Goal: Task Accomplishment & Management: Manage account settings

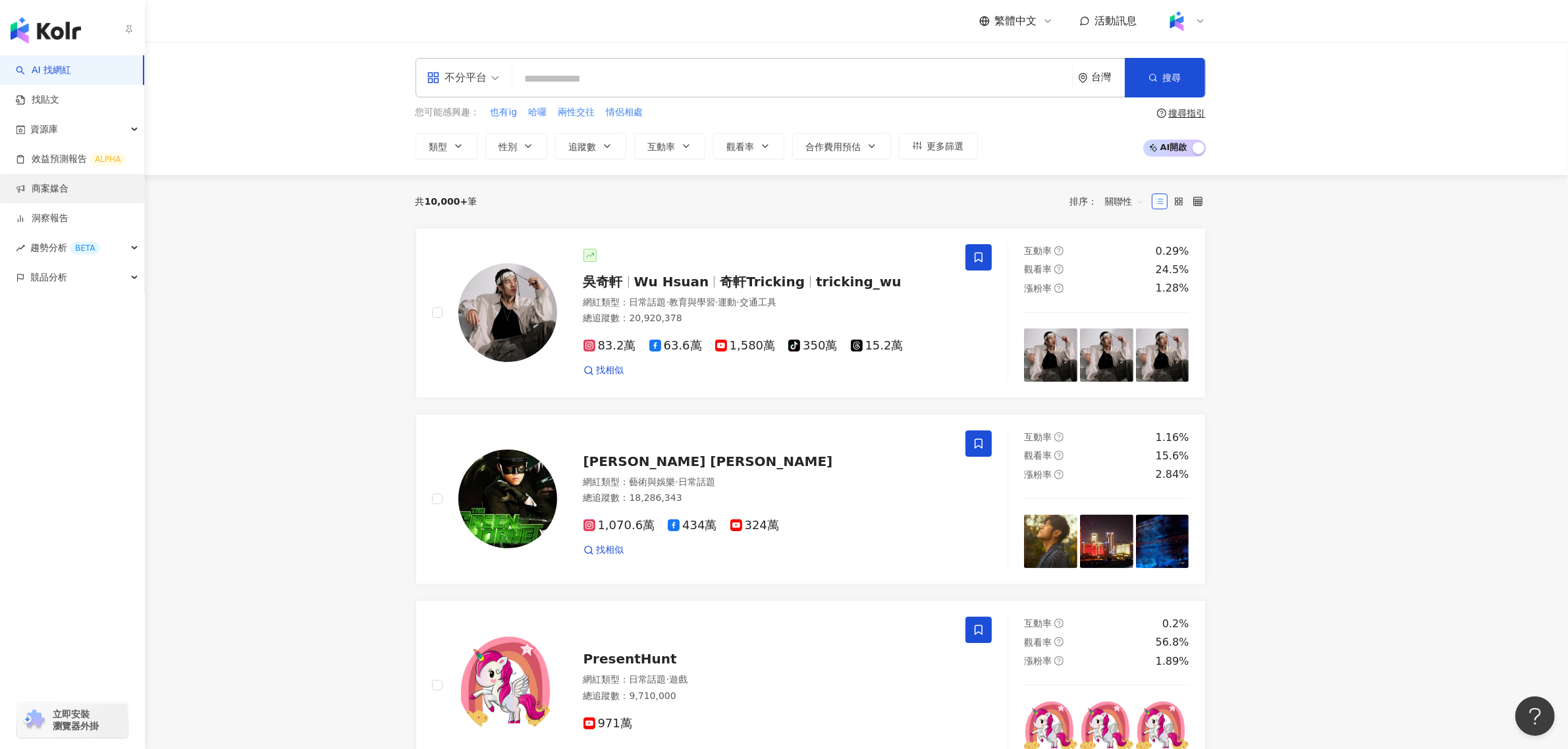
click at [30, 191] on link "商案媒合" at bounding box center [42, 188] width 52 height 13
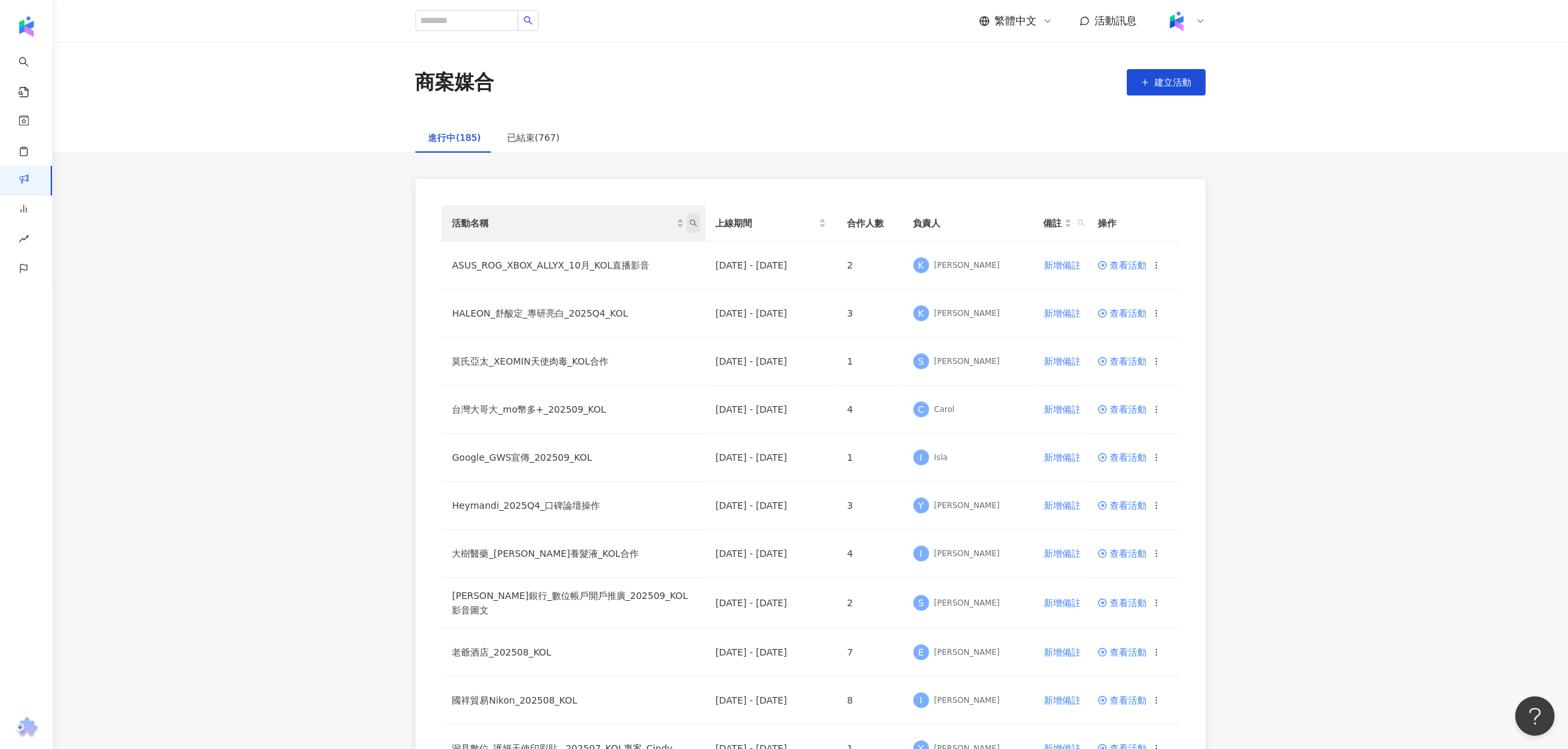
click at [693, 222] on icon "search" at bounding box center [693, 223] width 8 height 8
click at [628, 252] on input "text" at bounding box center [632, 251] width 124 height 21
type input "****"
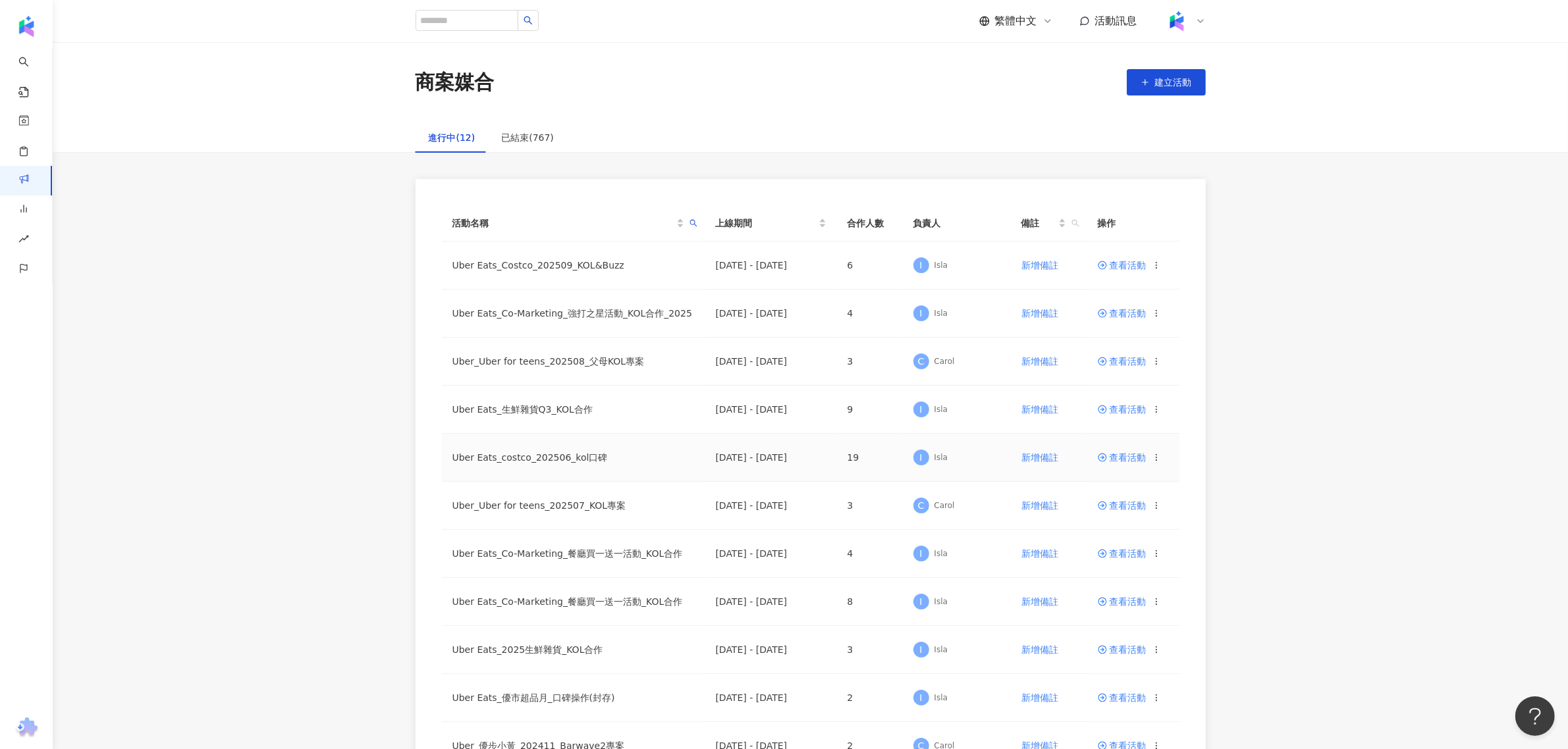
click at [1130, 459] on span "查看活動" at bounding box center [1122, 457] width 49 height 9
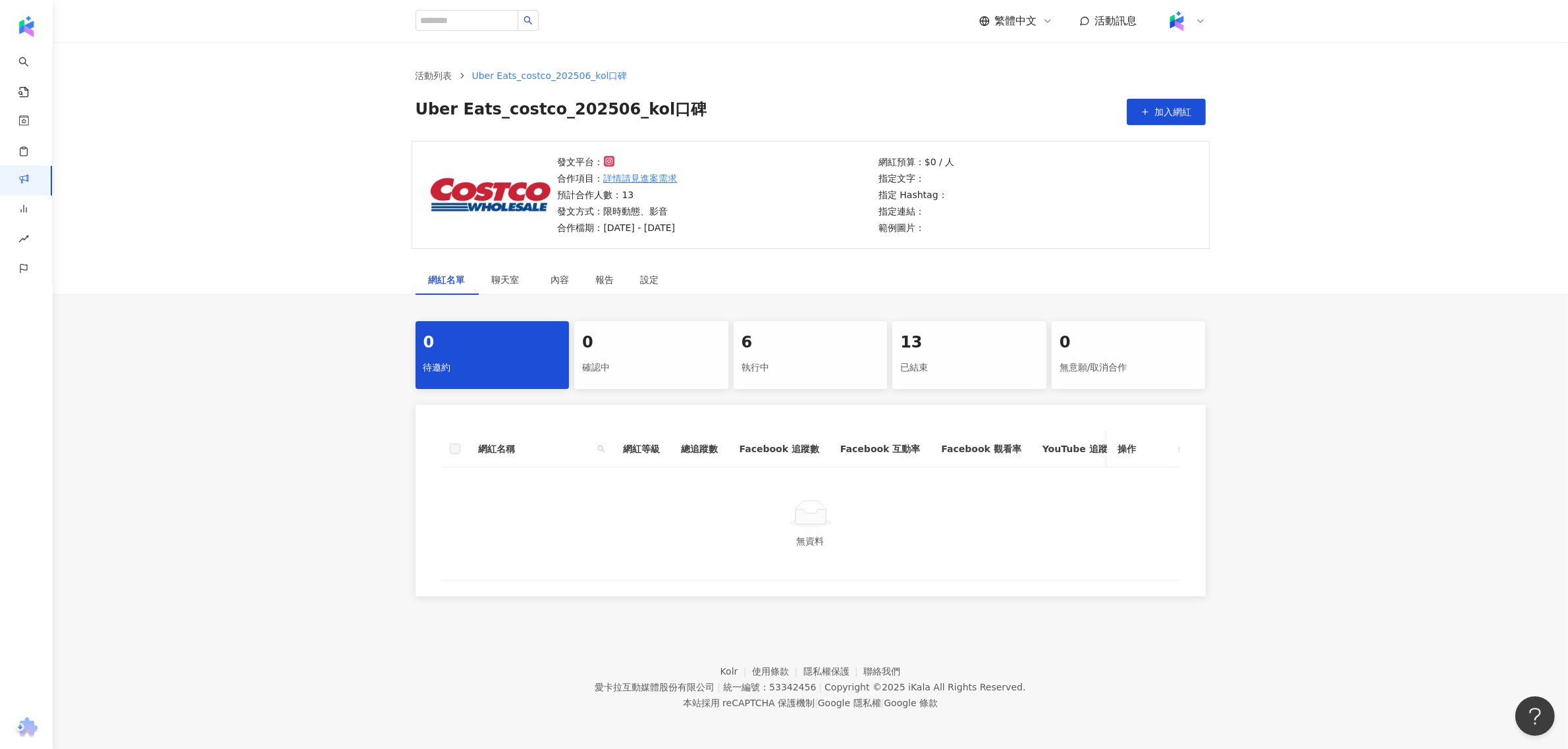
click at [797, 385] on div "6 執行中" at bounding box center [811, 355] width 154 height 68
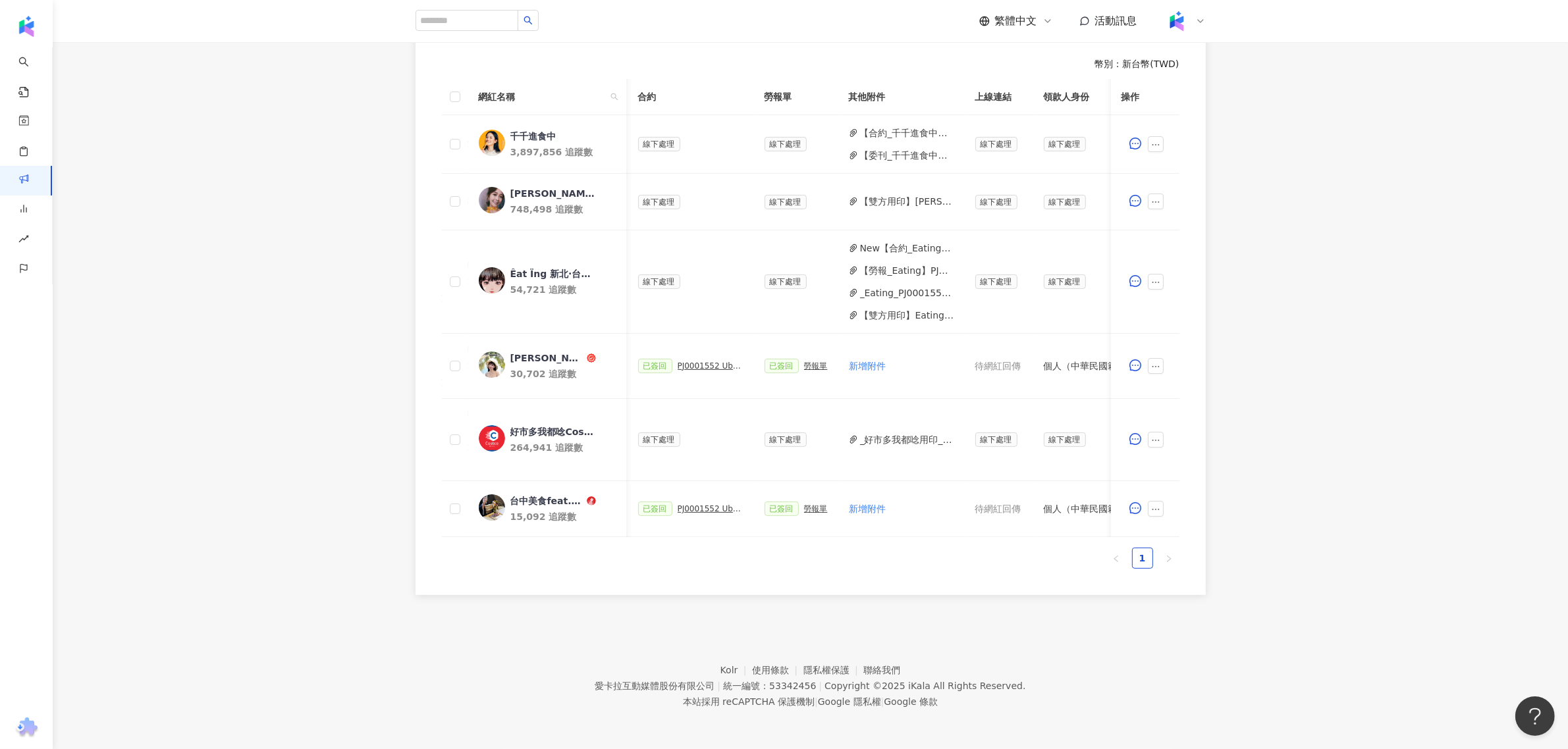
scroll to position [0, 391]
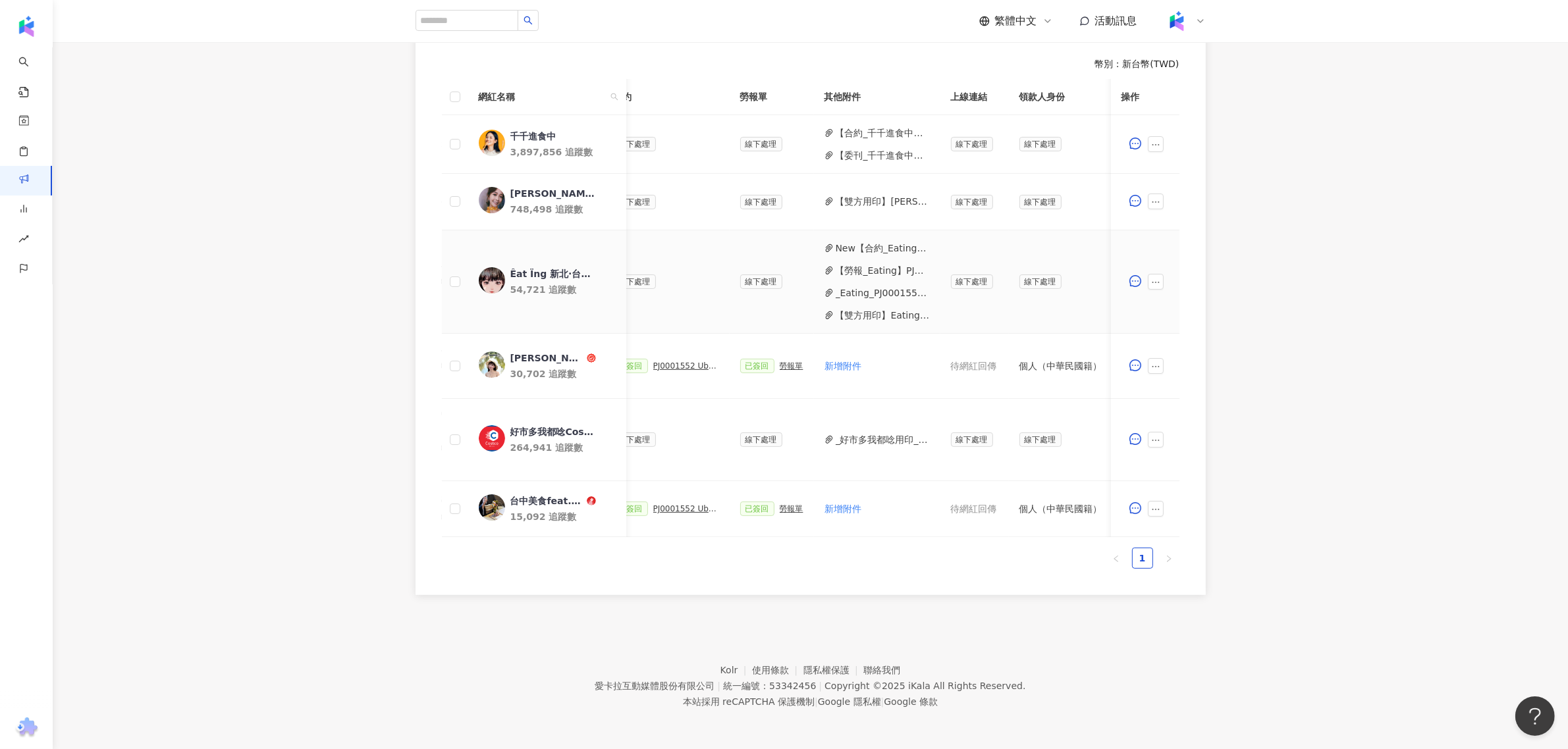
click at [886, 241] on button "New【合約_Eating】PJ0001552 Uber Eats_costco_202506_kol口碑.pdf" at bounding box center [882, 248] width 94 height 14
